Goal: Information Seeking & Learning: Learn about a topic

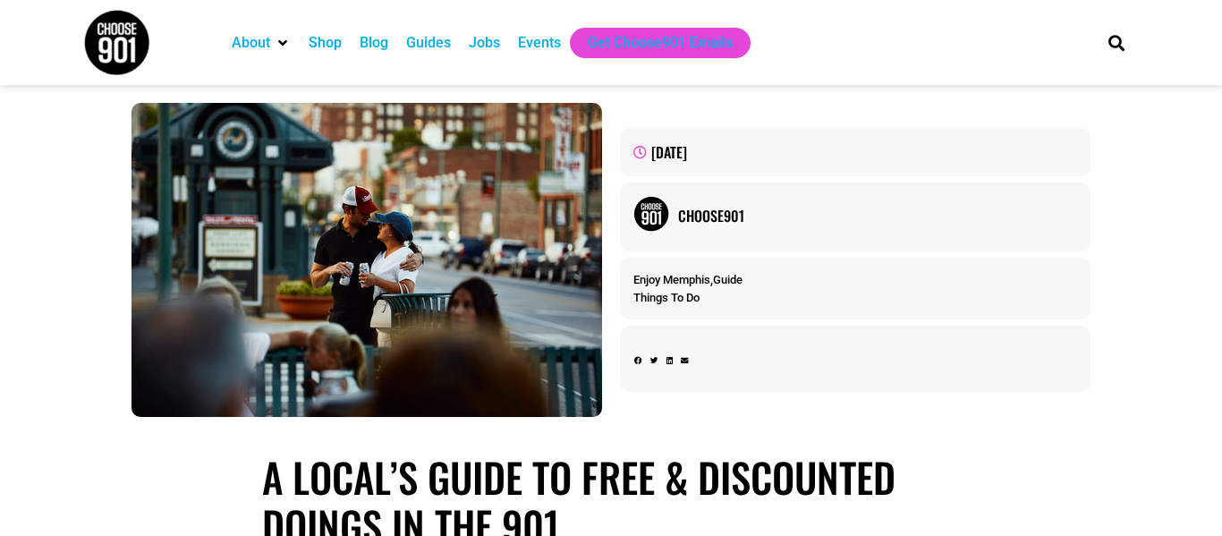
click at [330, 38] on div "Shop" at bounding box center [325, 42] width 33 height 21
click at [538, 44] on div "Events" at bounding box center [539, 42] width 43 height 21
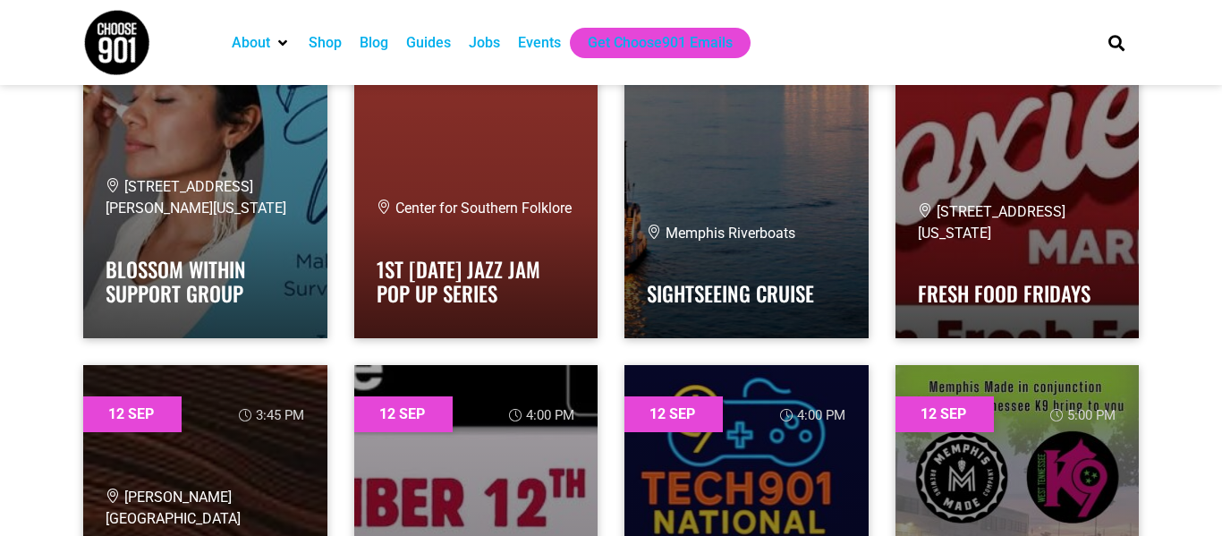
scroll to position [7962, 0]
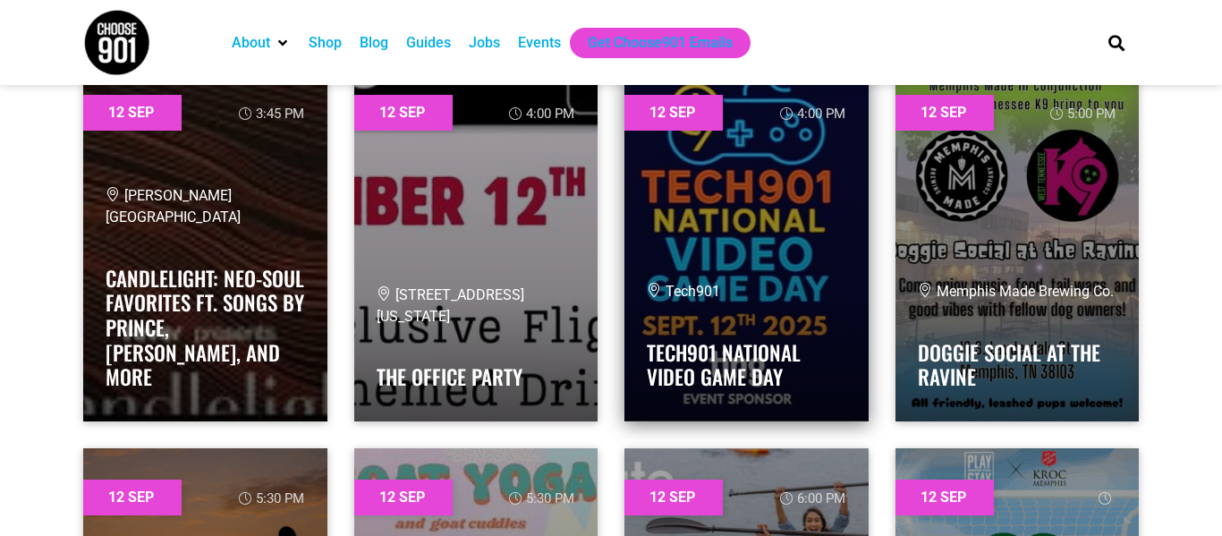
click at [782, 290] on div "Tech901" at bounding box center [747, 291] width 200 height 21
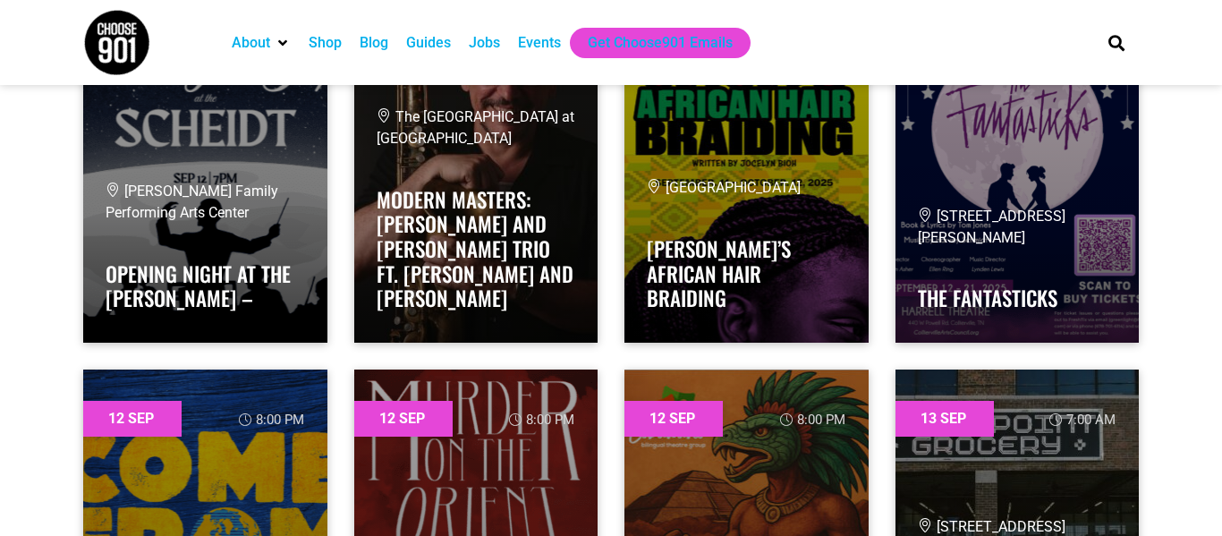
scroll to position [9581, 0]
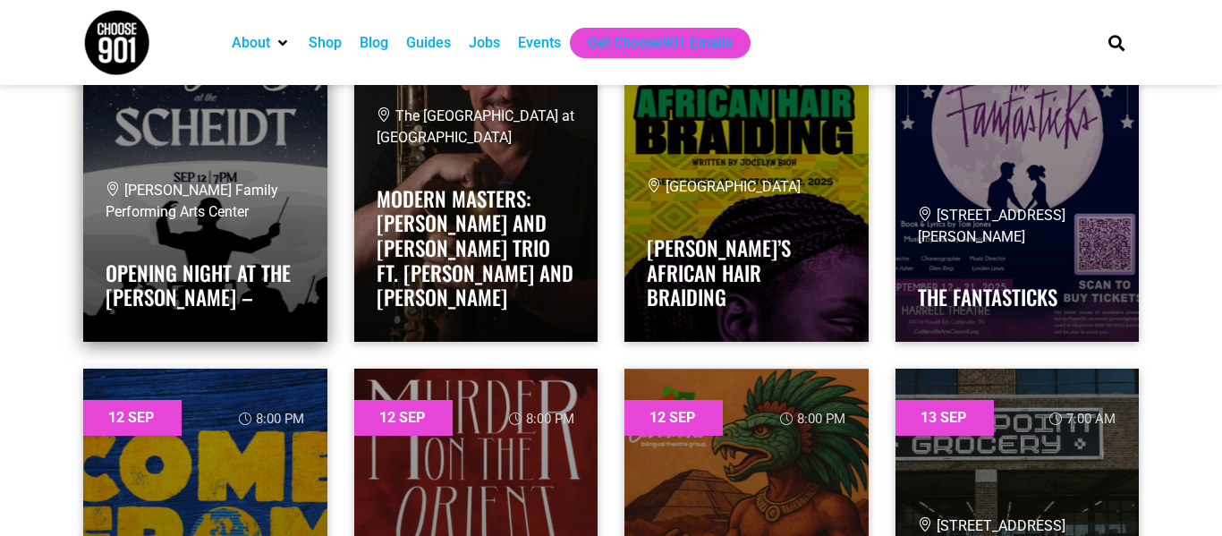
click at [259, 196] on span "[PERSON_NAME] Family Performing Arts Center" at bounding box center [192, 201] width 173 height 38
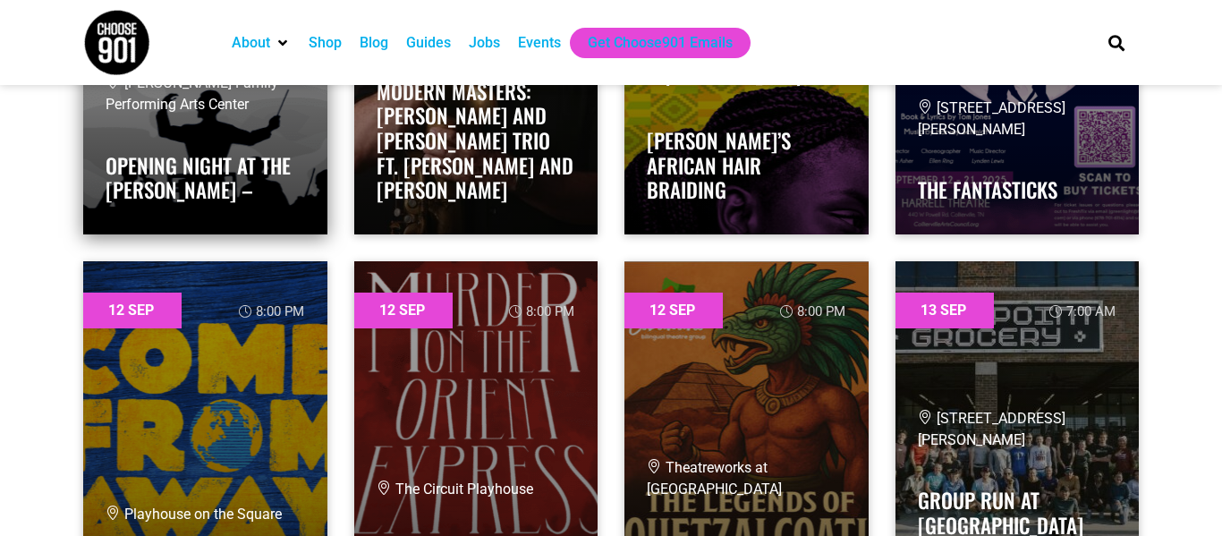
scroll to position [9709, 0]
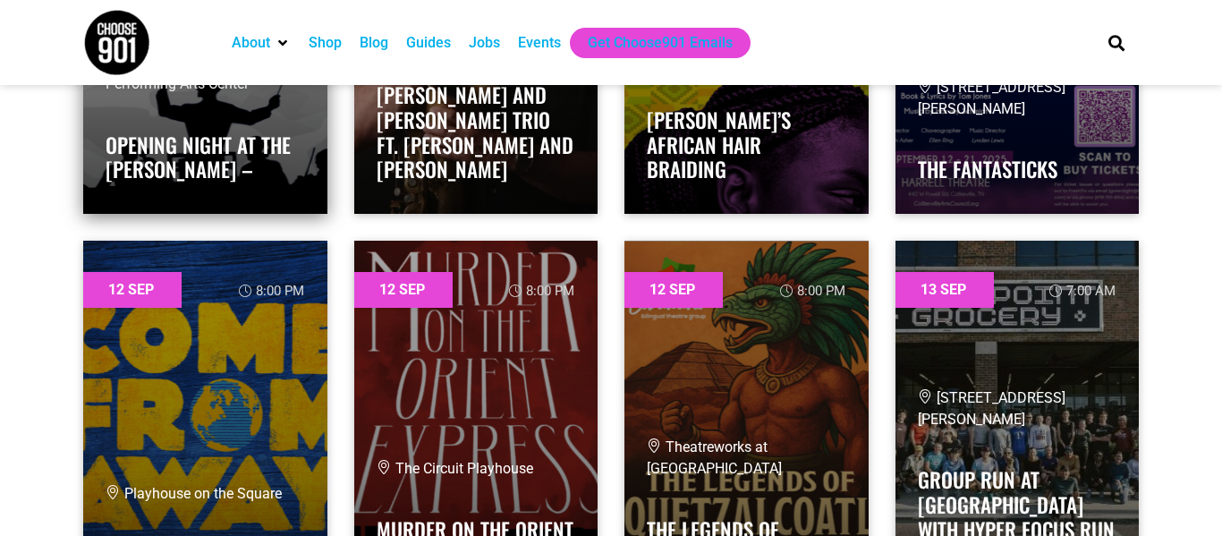
click at [239, 189] on div "Scheidt Family Performing Arts Center Opening Night at the Scheidt –" at bounding box center [206, 122] width 200 height 140
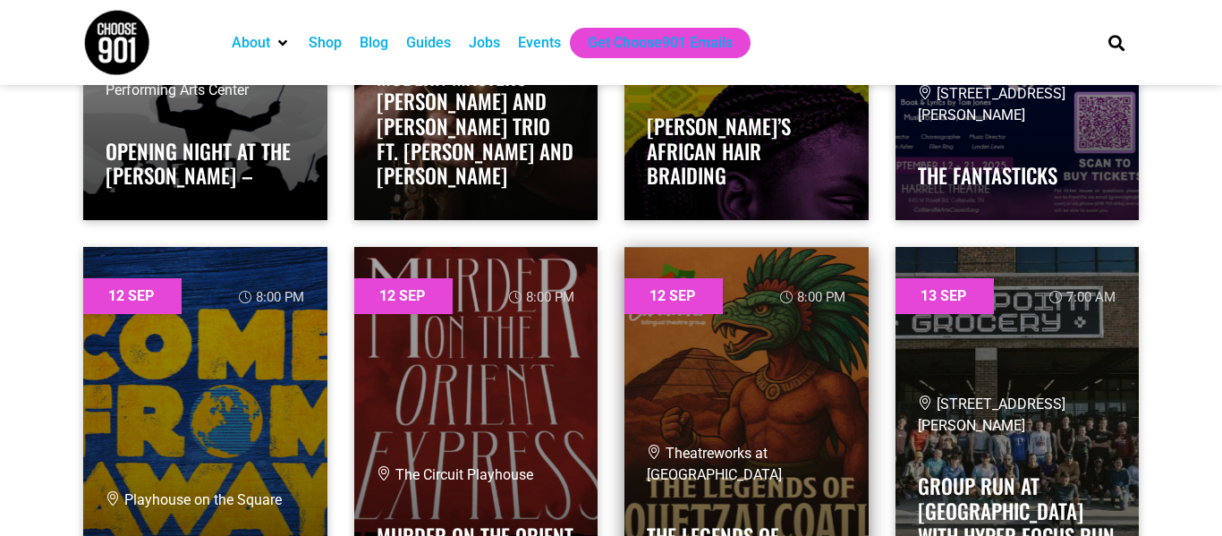
scroll to position [9701, 0]
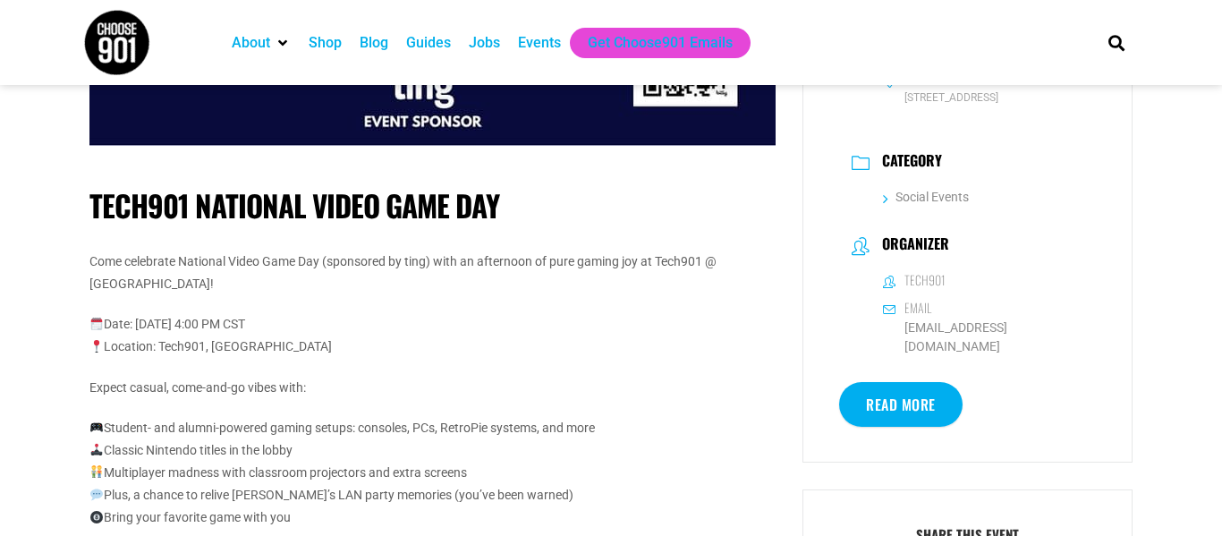
scroll to position [354, 0]
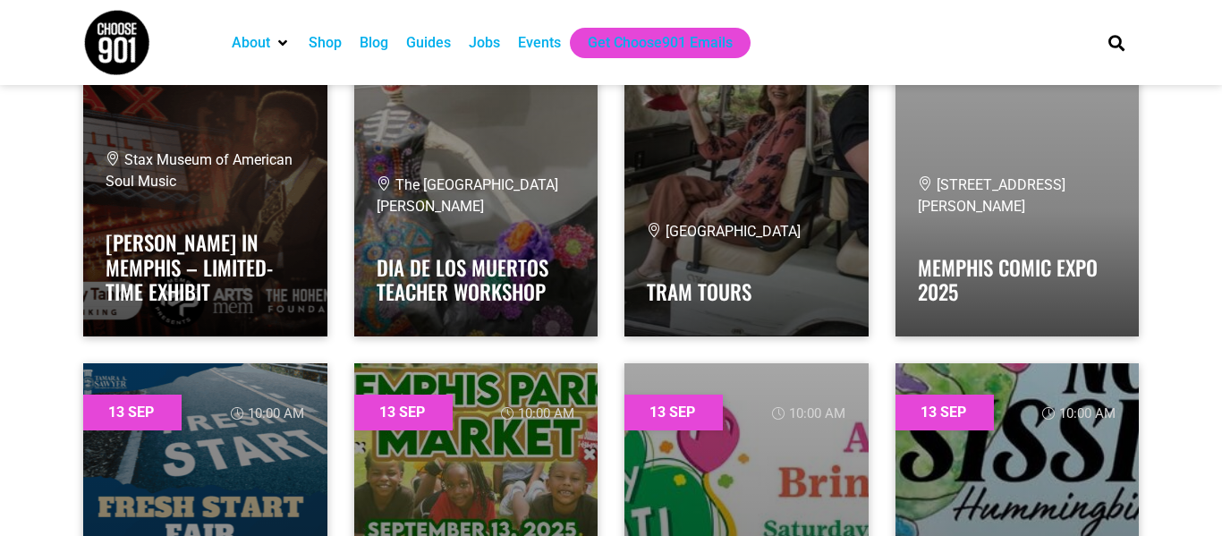
scroll to position [12882, 0]
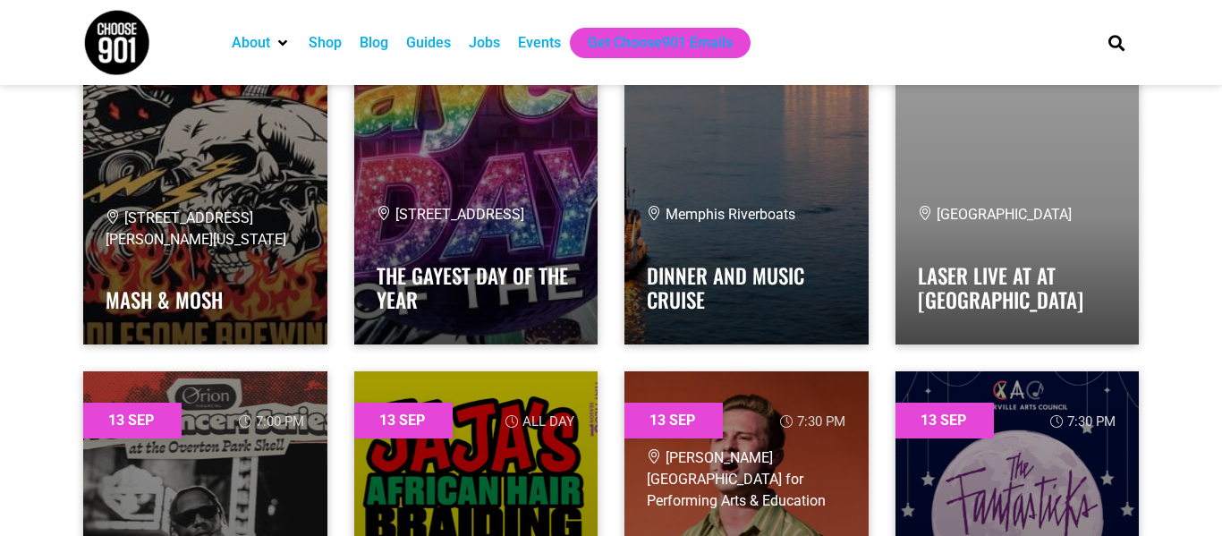
scroll to position [15743, 0]
